Goal: Task Accomplishment & Management: Manage account settings

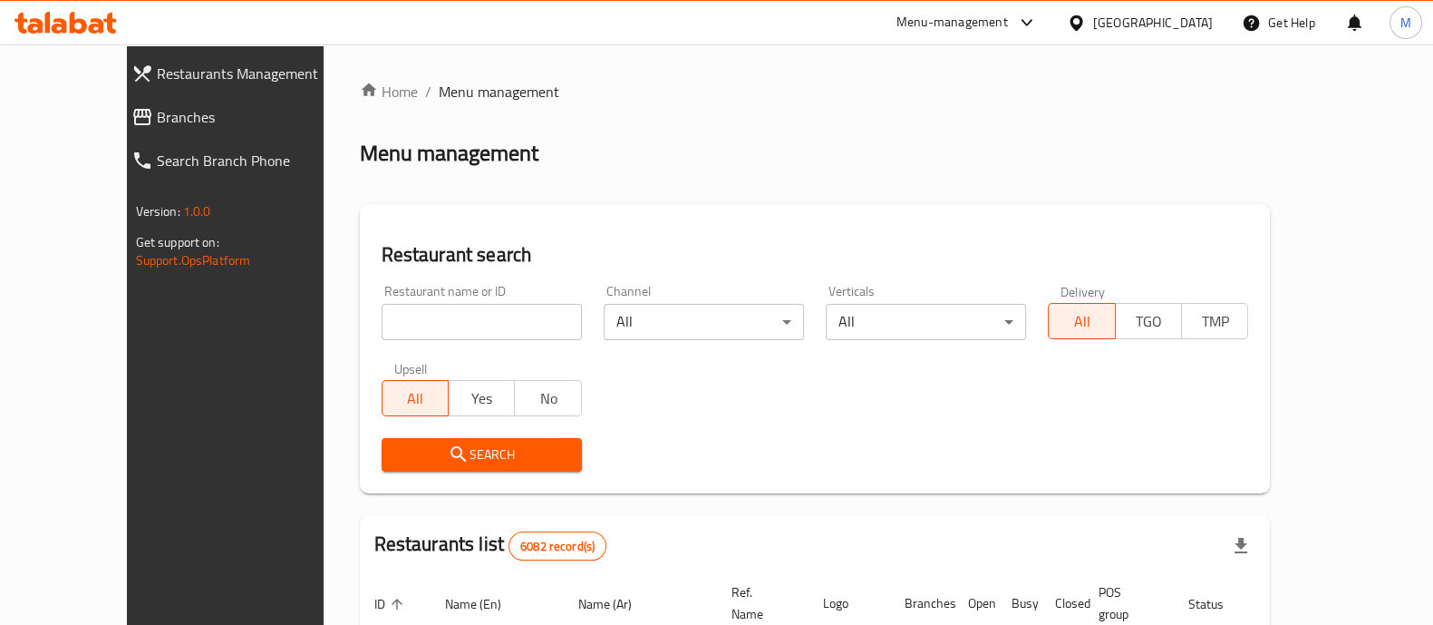
click at [1191, 24] on div "[GEOGRAPHIC_DATA]" at bounding box center [1153, 23] width 120 height 20
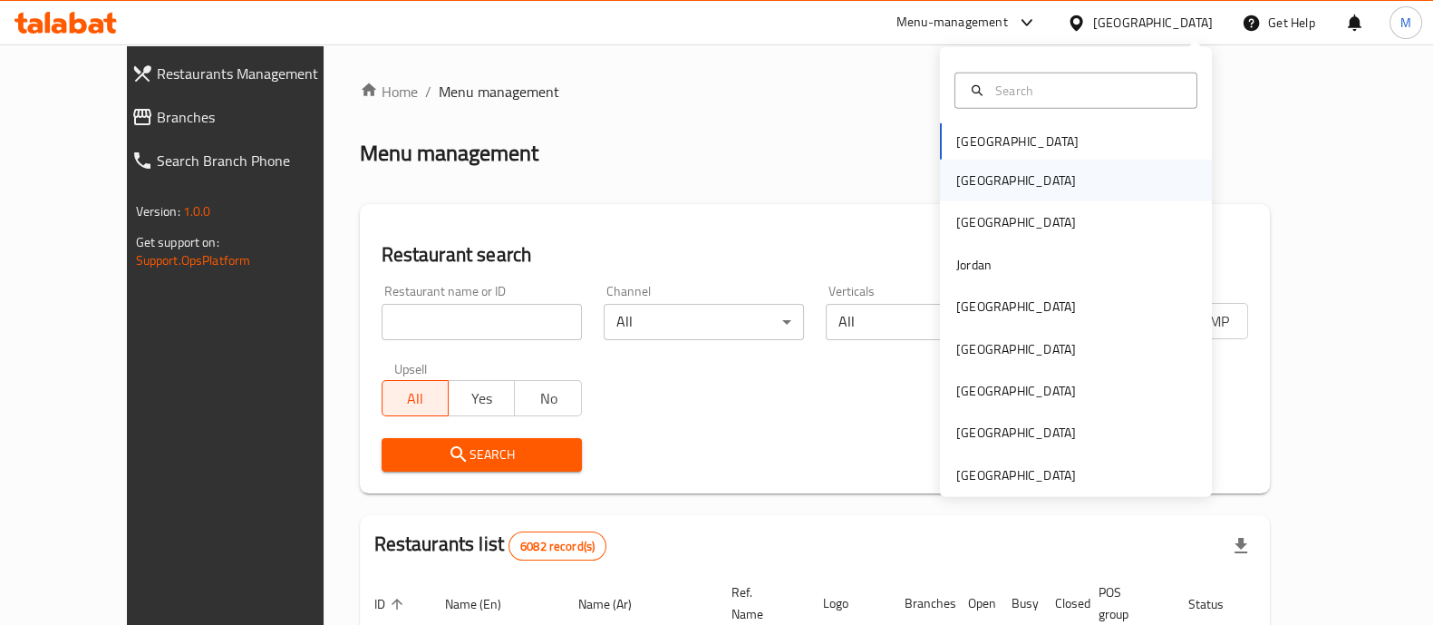
click at [1003, 174] on div "[GEOGRAPHIC_DATA]" at bounding box center [1076, 181] width 272 height 42
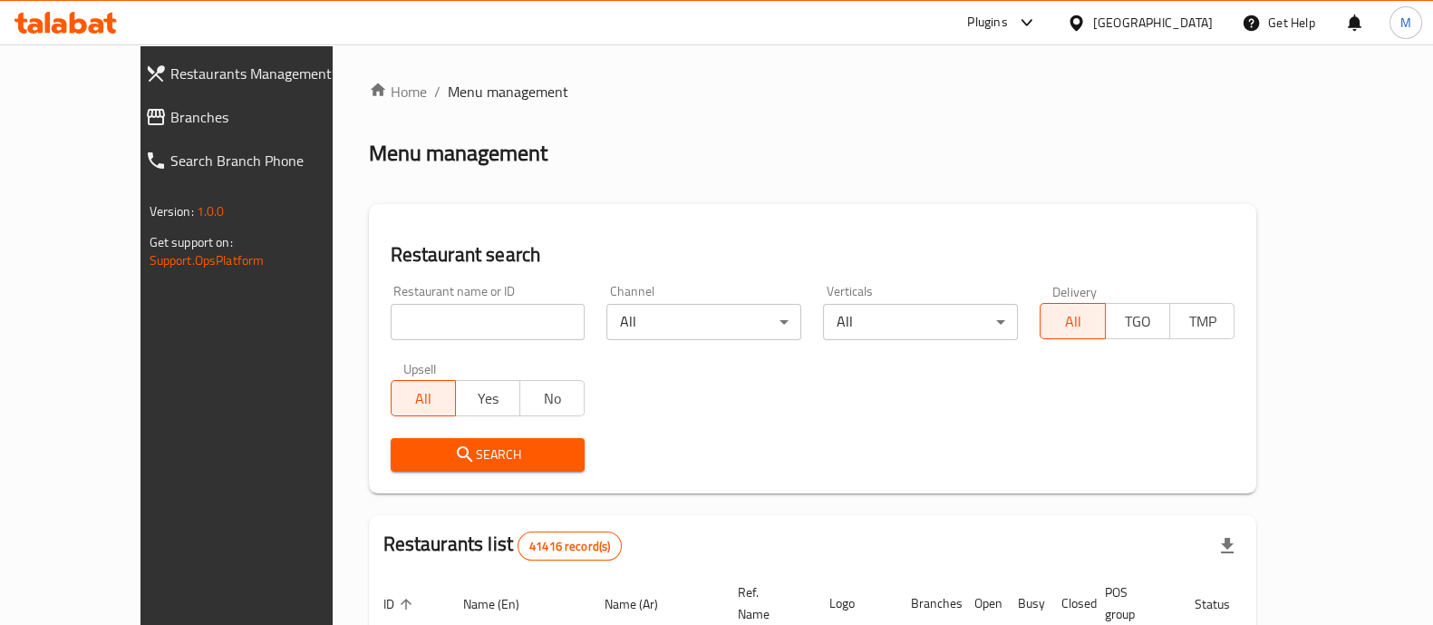
click at [391, 325] on input "search" at bounding box center [488, 322] width 195 height 36
click at [170, 110] on span "Branches" at bounding box center [267, 117] width 195 height 22
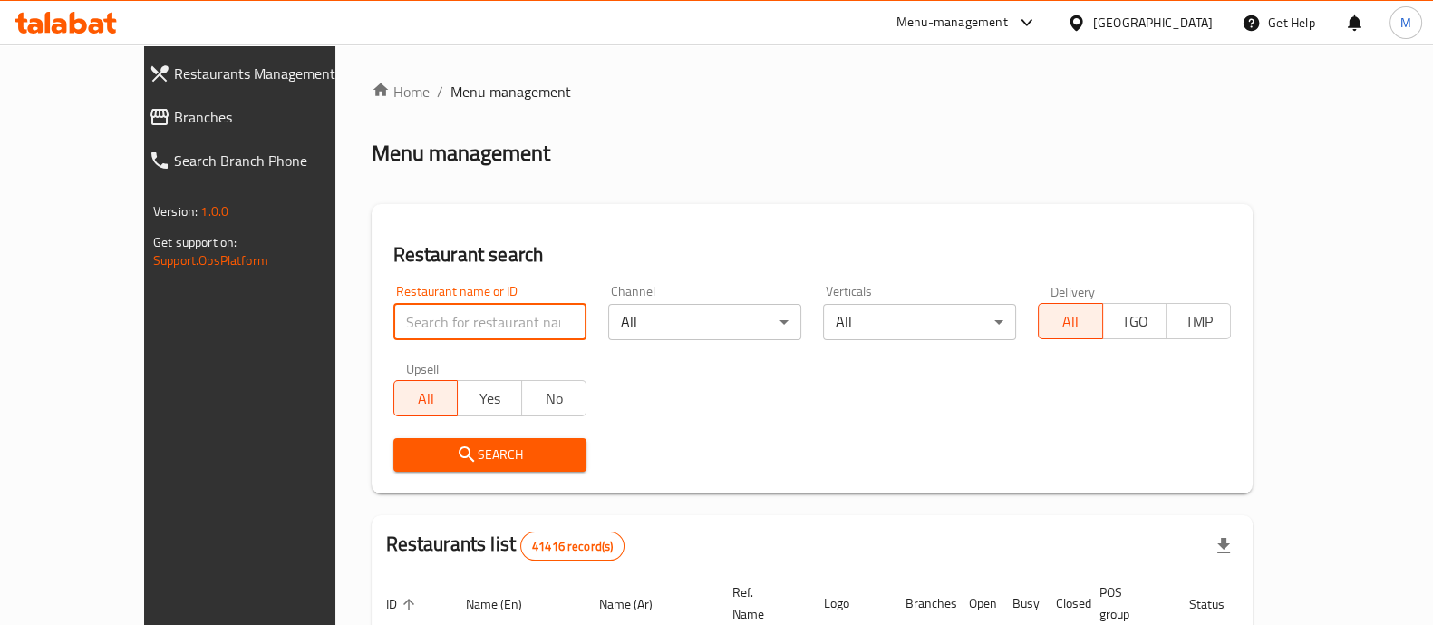
click at [417, 322] on input "search" at bounding box center [490, 322] width 193 height 36
paste input "707146"
type input "707146"
click button "Search" at bounding box center [490, 455] width 193 height 34
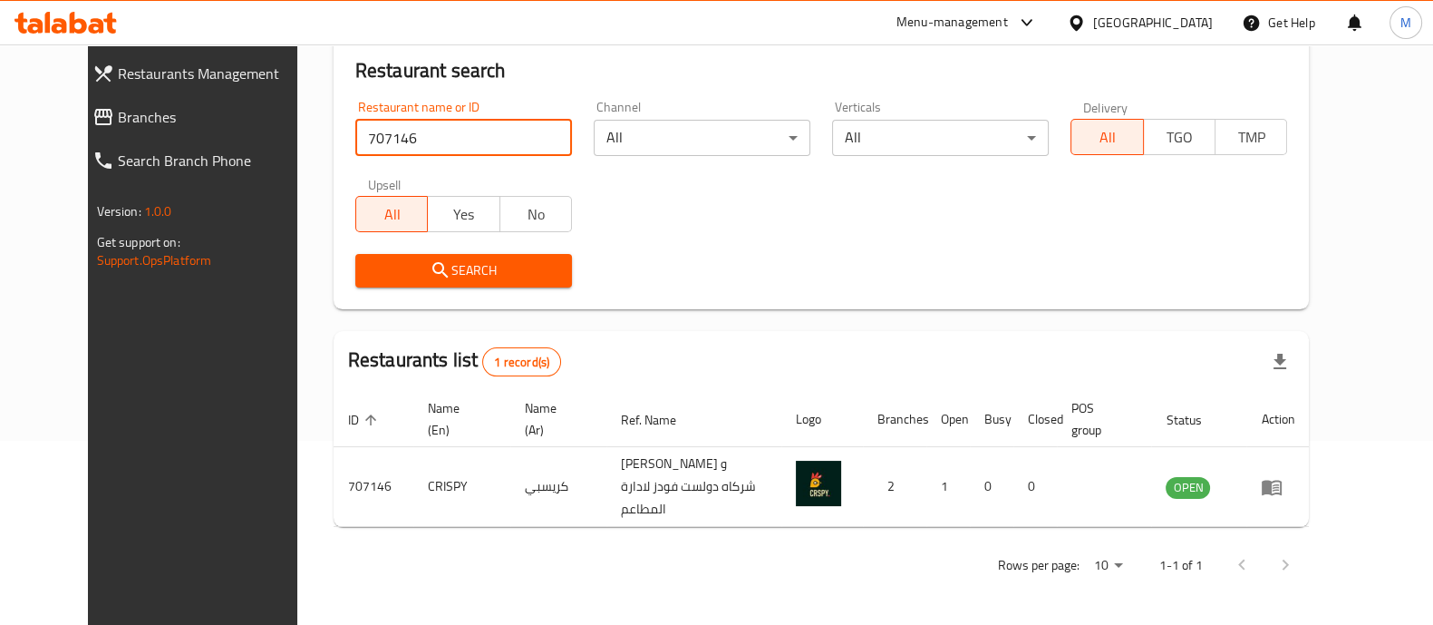
scroll to position [169, 0]
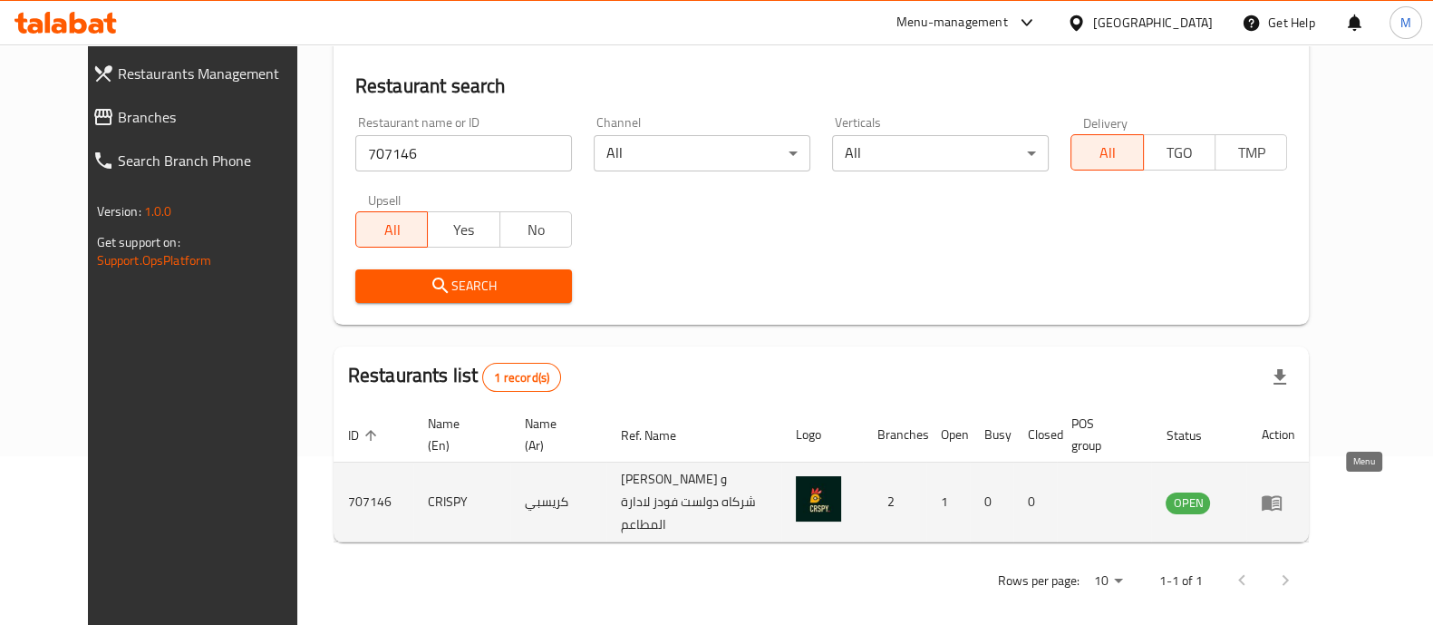
click at [1282, 495] on icon "enhanced table" at bounding box center [1272, 502] width 20 height 15
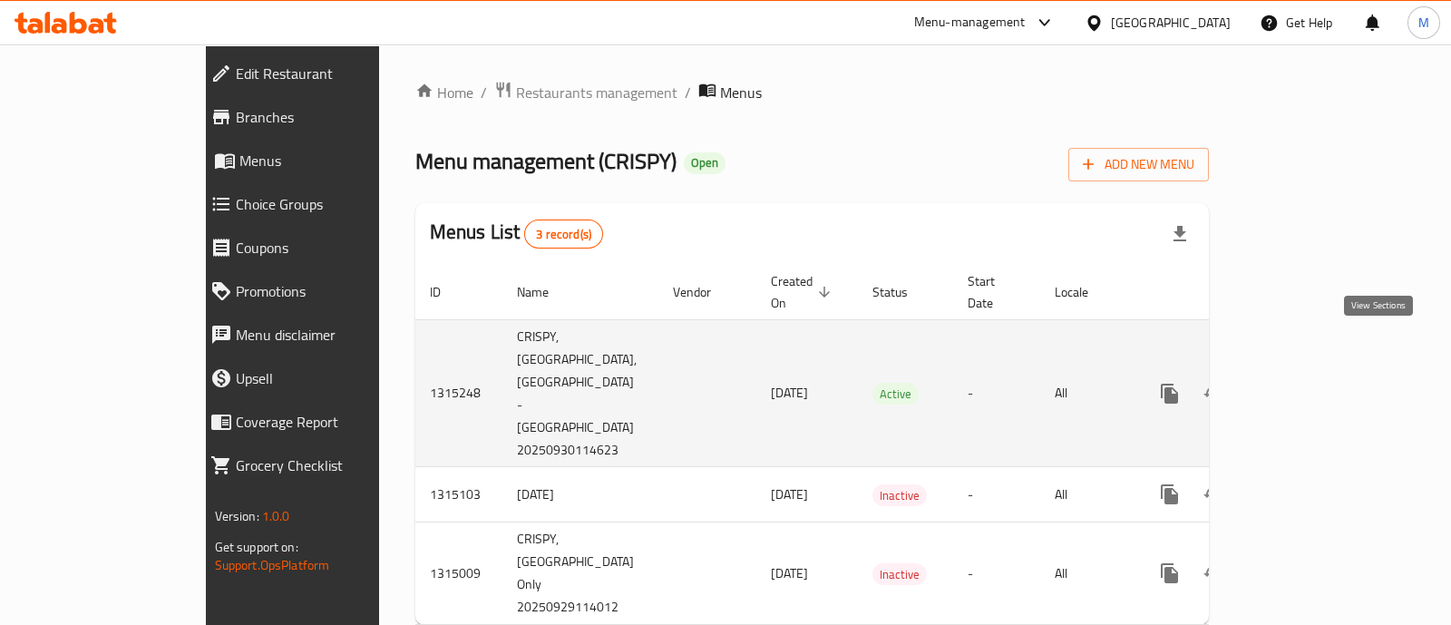
click at [1308, 385] on icon "enhanced table" at bounding box center [1300, 393] width 16 height 16
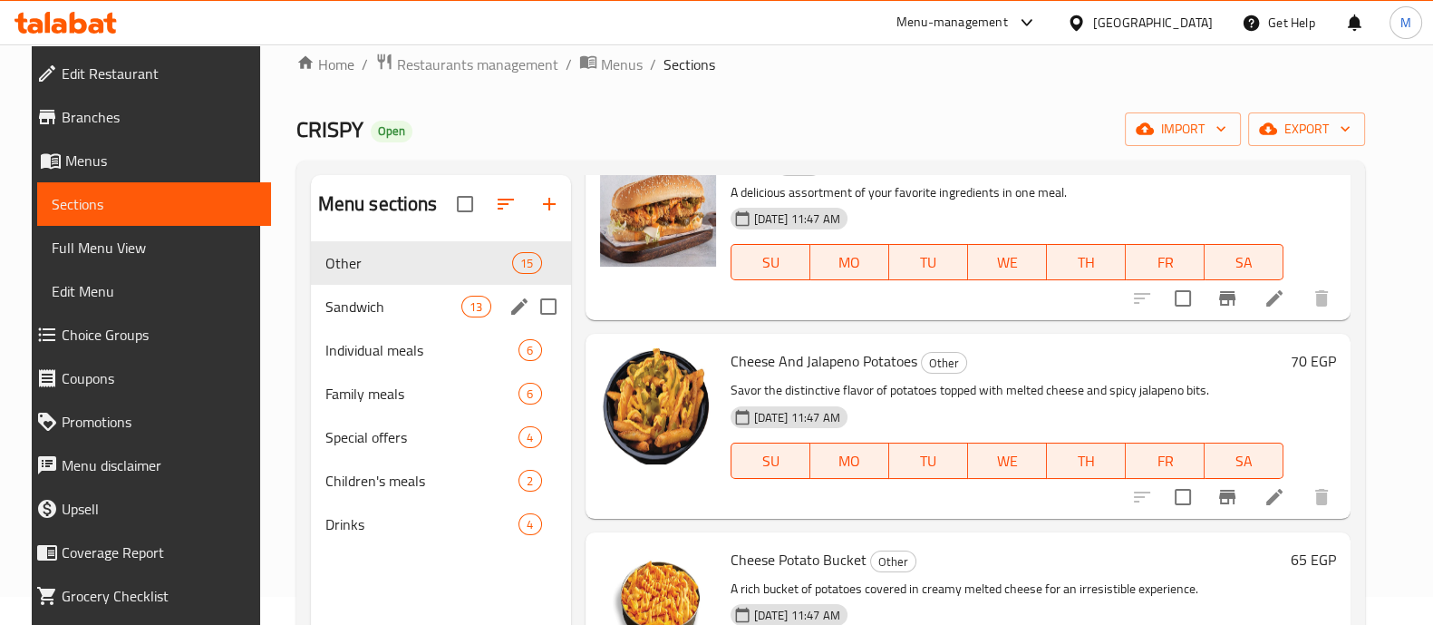
scroll to position [26, 0]
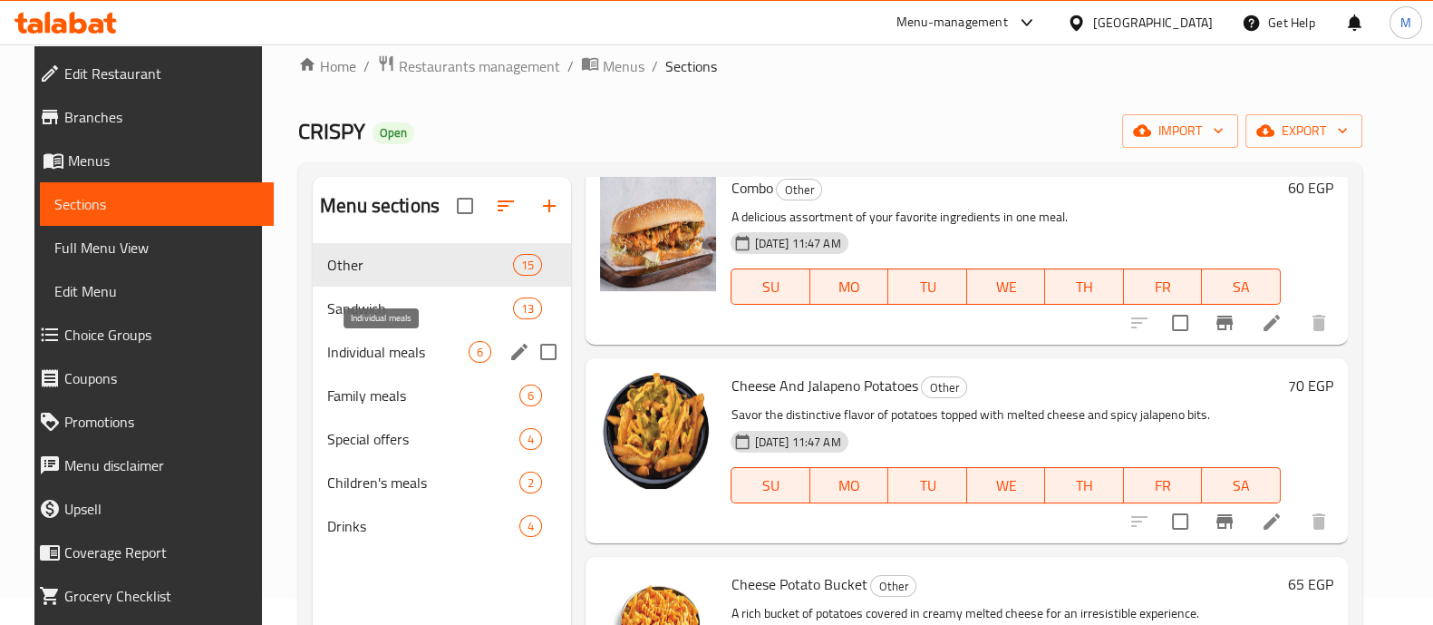
click at [347, 346] on span "Individual meals" at bounding box center [397, 352] width 141 height 22
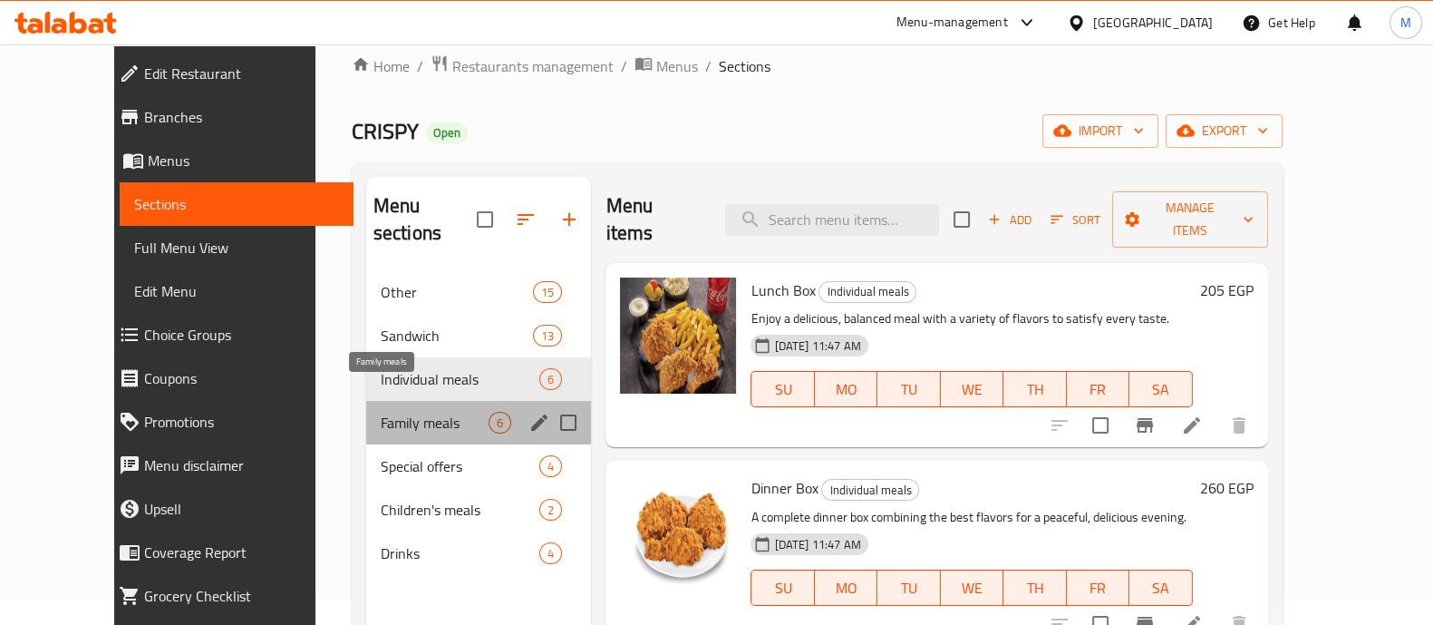
click at [381, 412] on span "Family meals" at bounding box center [435, 423] width 109 height 22
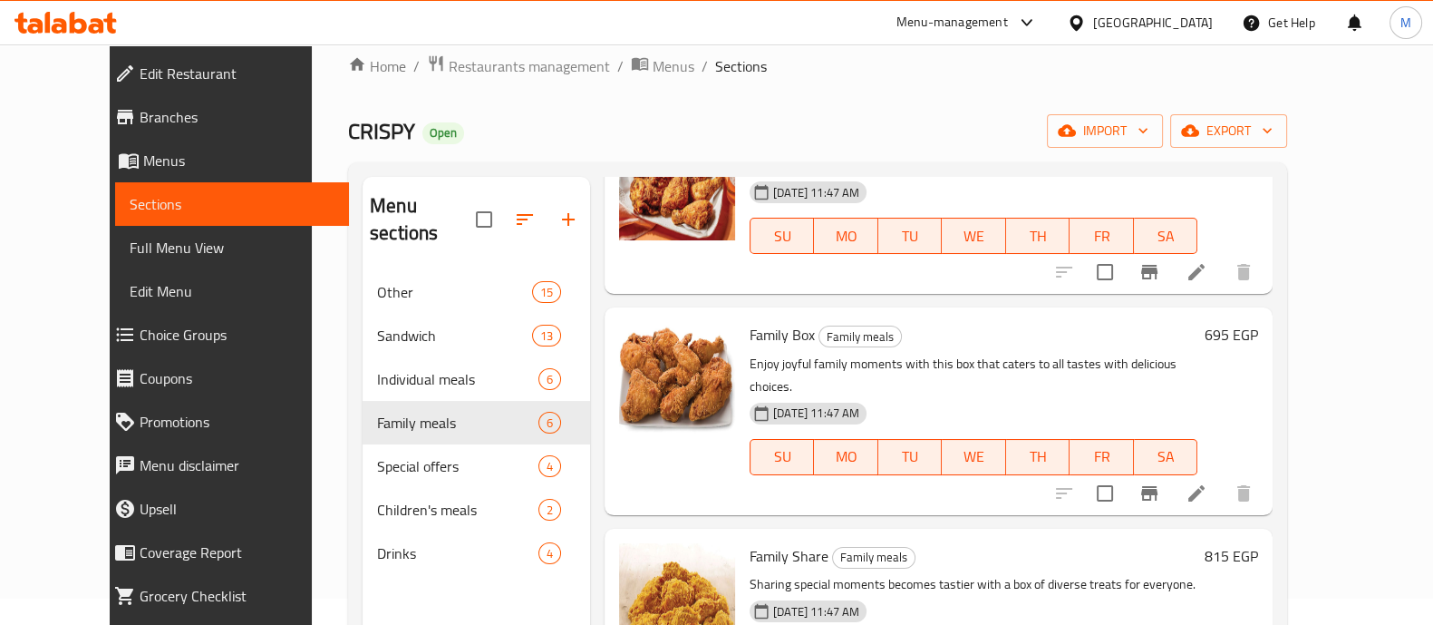
scroll to position [630, 0]
